Goal: Task Accomplishment & Management: Manage account settings

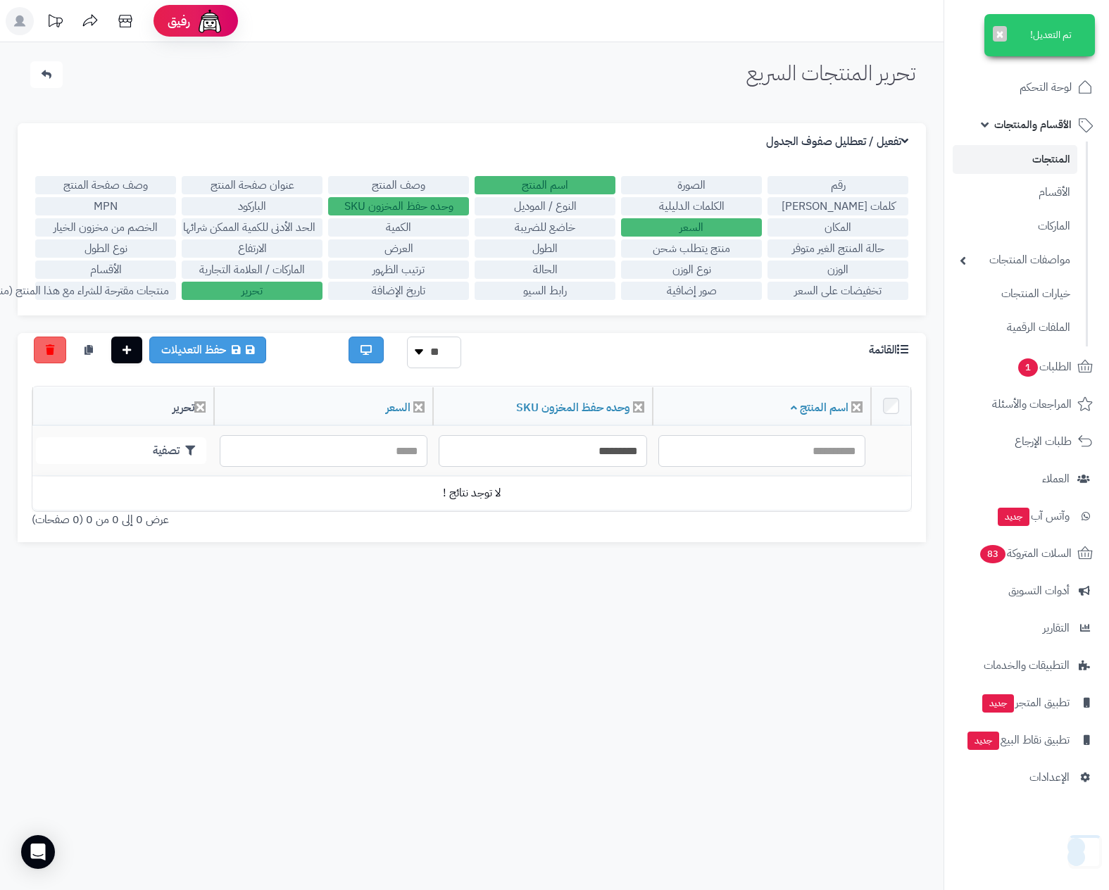
drag, startPoint x: 0, startPoint y: 0, endPoint x: 1048, endPoint y: 158, distance: 1059.8
click at [1048, 158] on link "المنتجات" at bounding box center [1015, 159] width 125 height 29
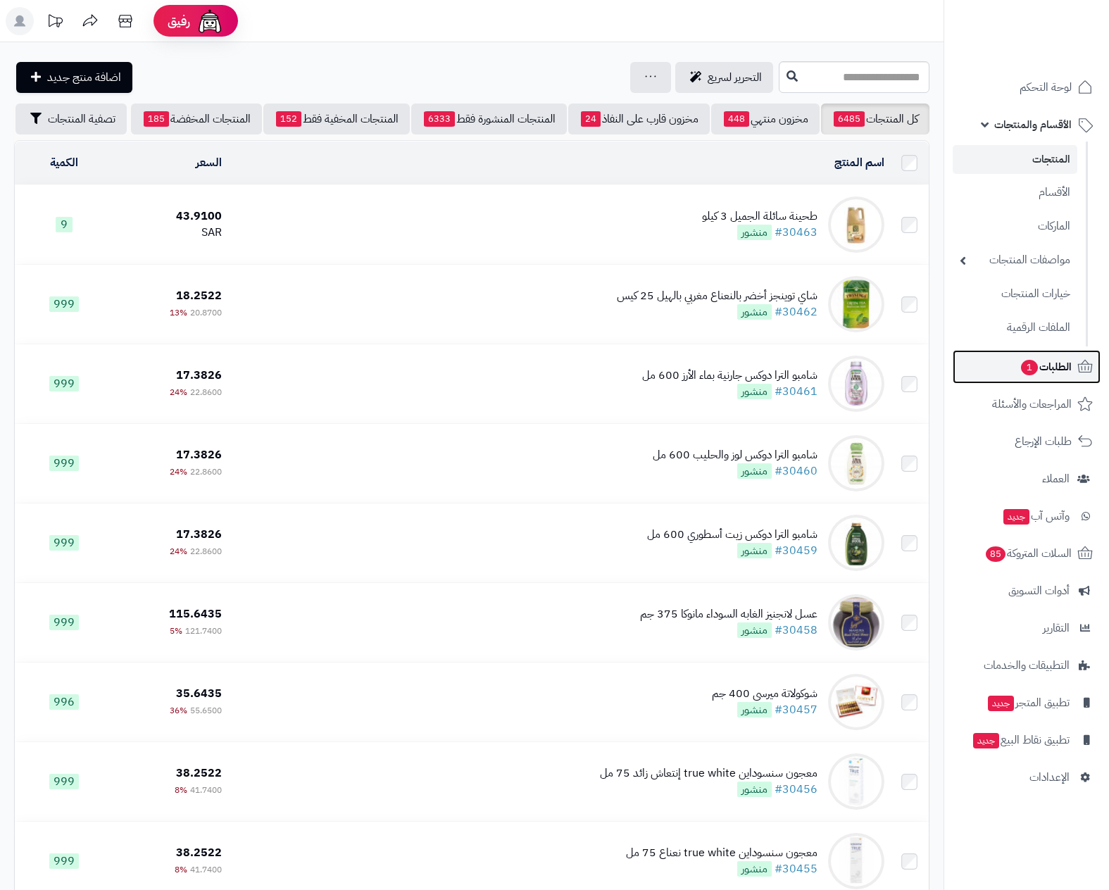
click at [1047, 366] on span "الطلبات 1" at bounding box center [1046, 367] width 52 height 20
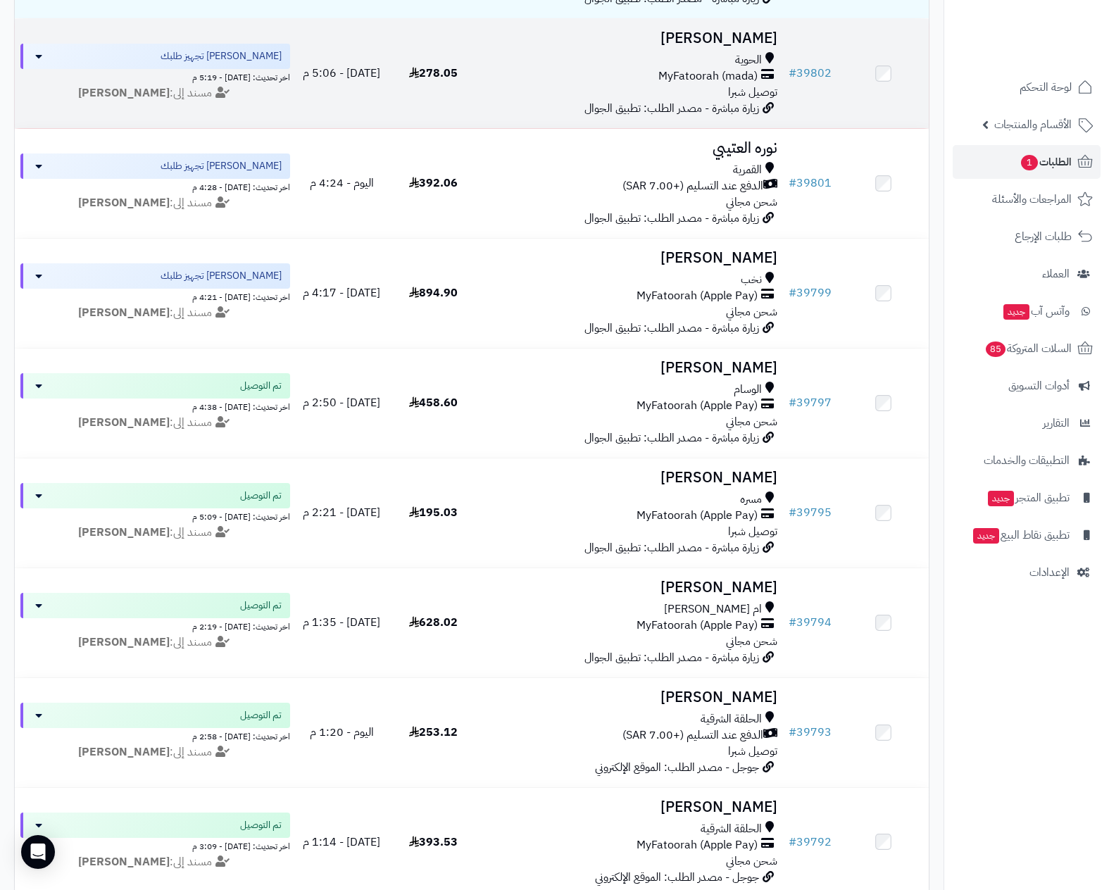
scroll to position [317, 0]
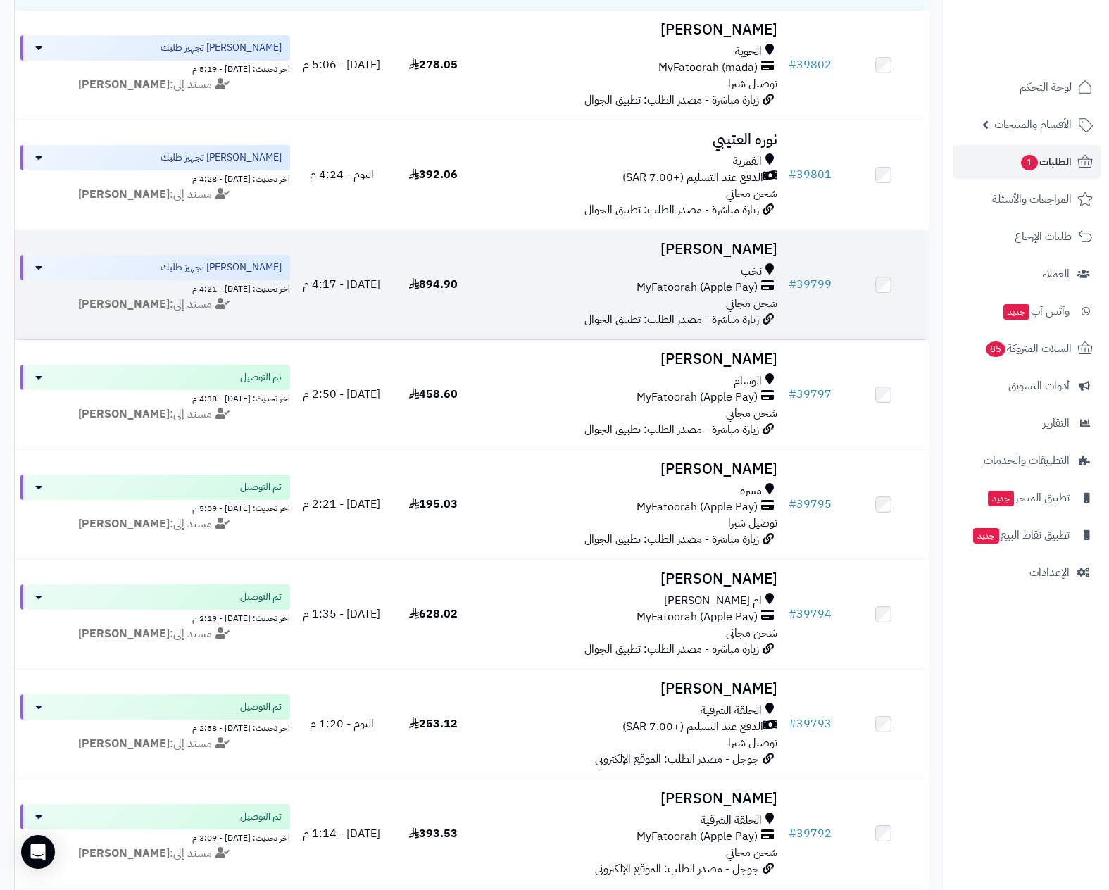
click at [681, 280] on span "MyFatoorah (Apple Pay)" at bounding box center [697, 288] width 121 height 16
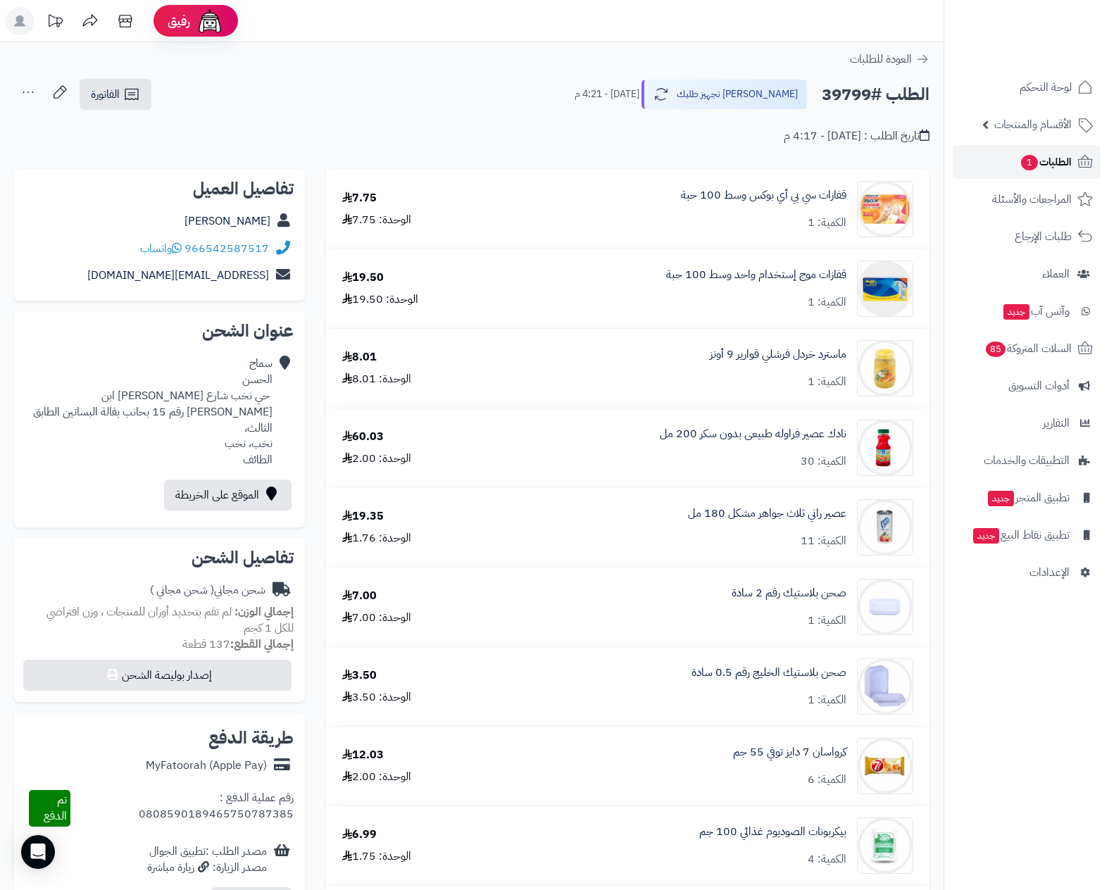
click at [1052, 158] on span "الطلبات 1" at bounding box center [1046, 162] width 52 height 20
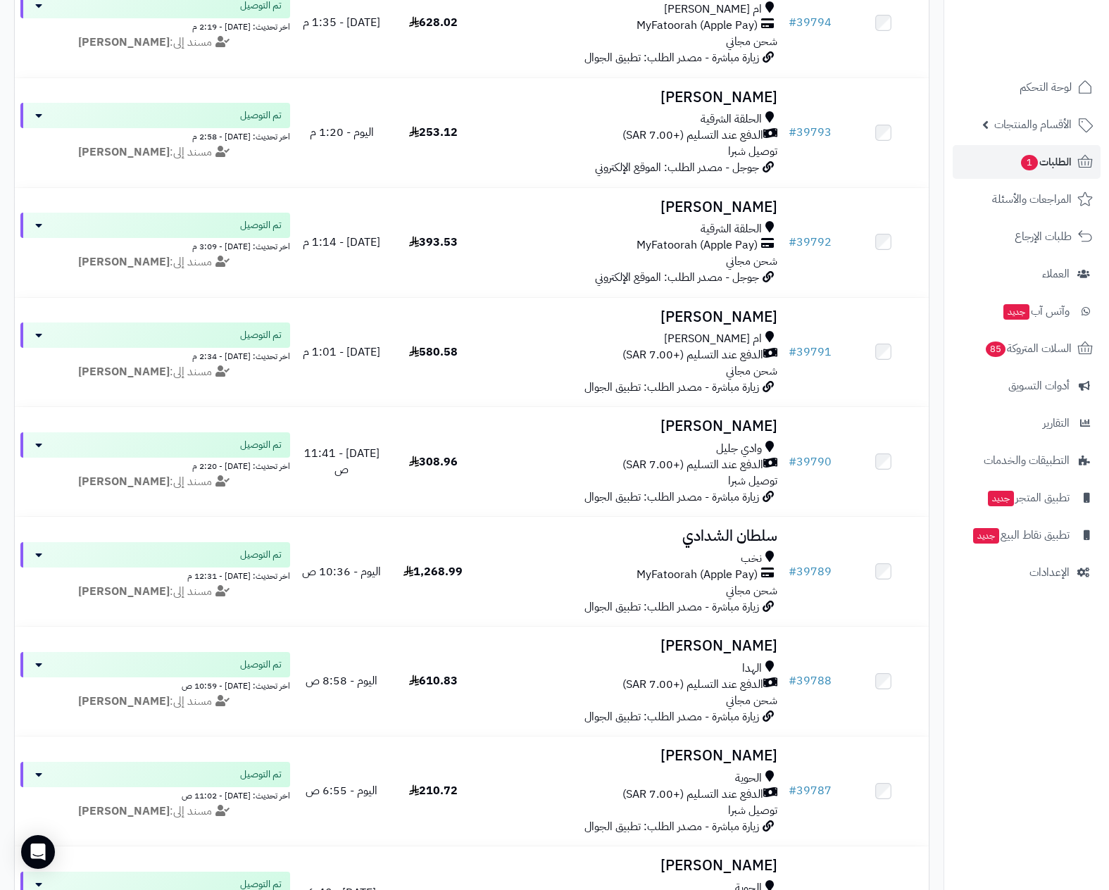
scroll to position [951, 0]
